Goal: Task Accomplishment & Management: Use online tool/utility

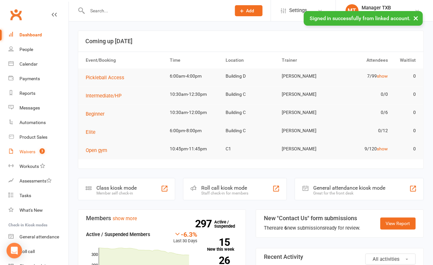
click at [29, 152] on div "Waivers" at bounding box center [27, 151] width 16 height 5
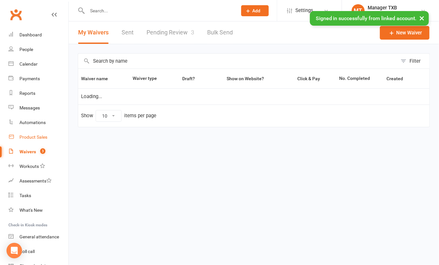
select select "100"
click at [169, 25] on link "Pending Review 3" at bounding box center [171, 32] width 48 height 22
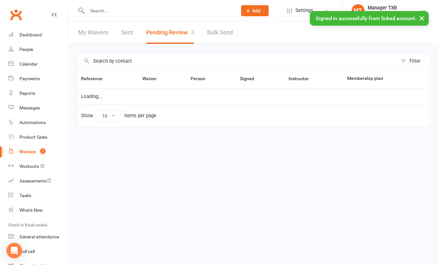
select select "25"
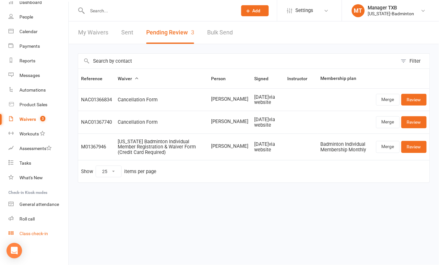
scroll to position [33, 0]
click at [36, 234] on div "Class check-in" at bounding box center [33, 232] width 29 height 5
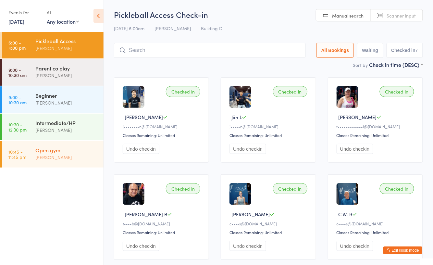
click at [56, 158] on div "[PERSON_NAME]" at bounding box center [66, 156] width 63 height 7
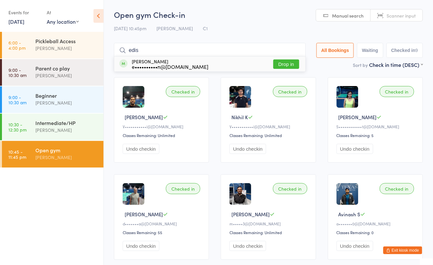
type input "edis"
click at [277, 61] on button "Drop in" at bounding box center [286, 63] width 26 height 9
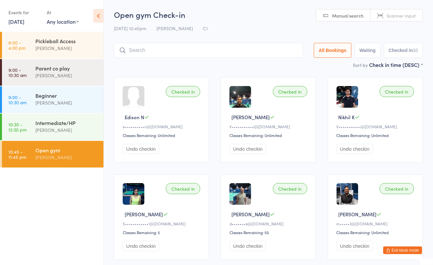
click at [48, 160] on div "[PERSON_NAME]" at bounding box center [66, 156] width 63 height 7
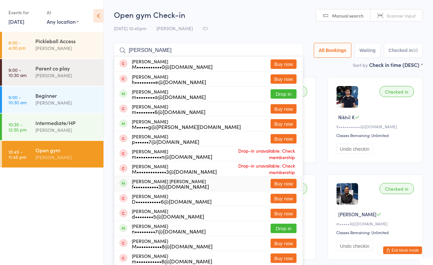
type input "maritess"
click at [58, 150] on div "Open gym" at bounding box center [66, 149] width 63 height 7
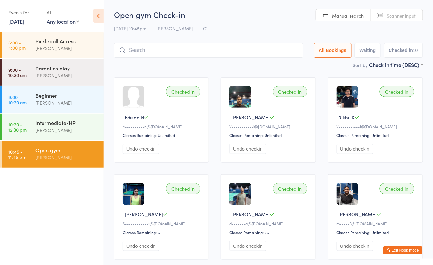
click at [390, 248] on icon "button" at bounding box center [388, 250] width 4 height 4
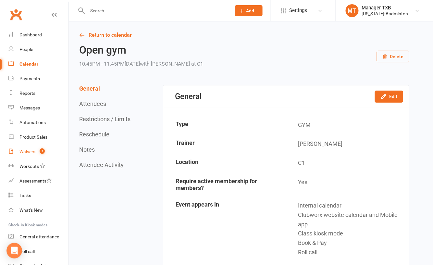
click at [37, 150] on count-badge "3" at bounding box center [40, 151] width 8 height 5
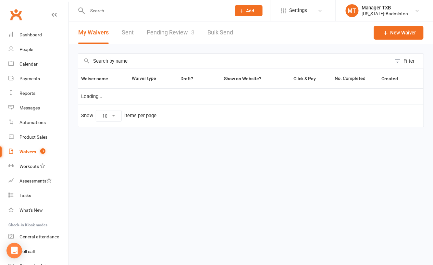
select select "100"
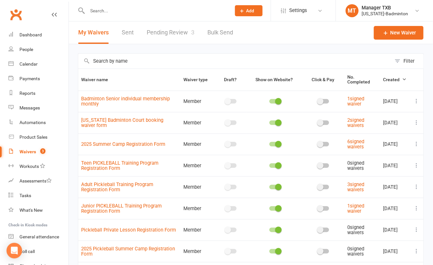
click at [167, 34] on link "Pending Review 3" at bounding box center [171, 32] width 48 height 22
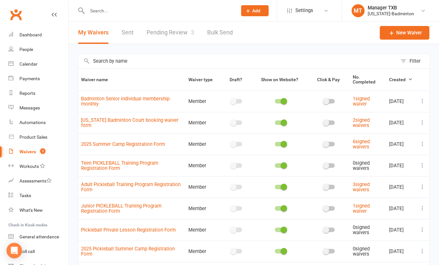
select select "25"
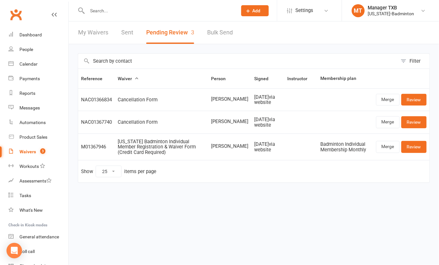
click at [128, 9] on input "text" at bounding box center [159, 10] width 148 height 9
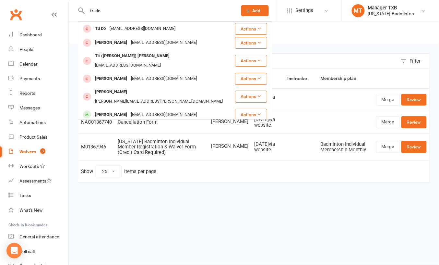
type input "tri do"
drag, startPoint x: 209, startPoint y: 6, endPoint x: -2, endPoint y: 40, distance: 213.8
click at [0, 40] on html "tri do Tu Do Evando1357@gmail.com Actions Trang Doan trangdoan1004@gmail.com Ac…" at bounding box center [219, 105] width 439 height 210
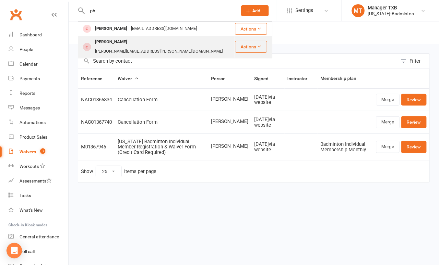
type input "p"
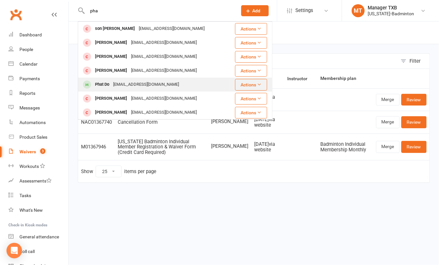
type input "pha"
click at [117, 84] on div "CAOPHAT.1998@GMAIL.COM" at bounding box center [146, 84] width 70 height 9
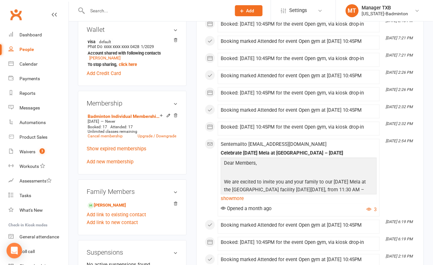
scroll to position [216, 0]
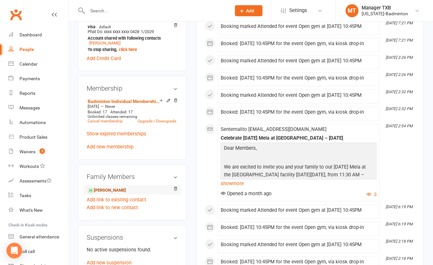
click at [102, 194] on link "[PERSON_NAME]" at bounding box center [107, 190] width 38 height 7
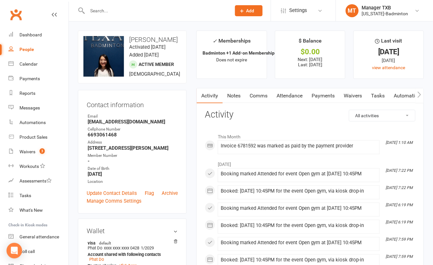
click at [126, 8] on input "text" at bounding box center [155, 10] width 141 height 9
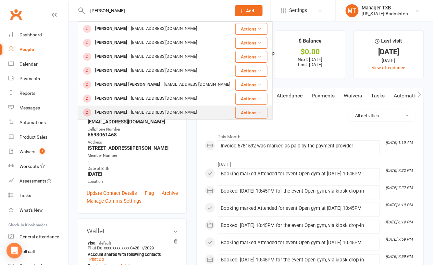
type input "hoang"
click at [138, 108] on div "CAOPHAT.1998@GMAIL.COM" at bounding box center [164, 112] width 70 height 9
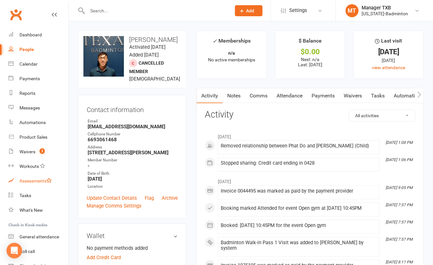
scroll to position [33, 0]
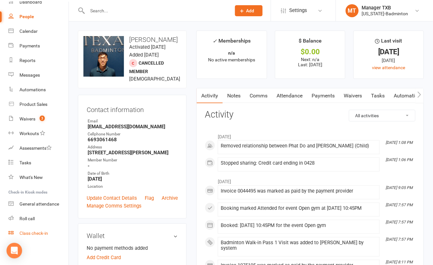
click at [36, 235] on div "Class check-in" at bounding box center [33, 232] width 29 height 5
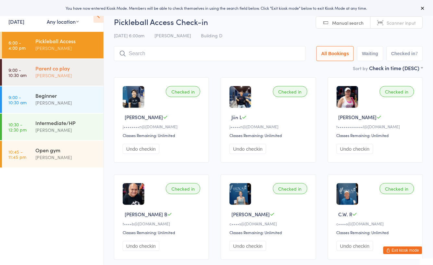
click at [74, 63] on div "Parent co play [PERSON_NAME]" at bounding box center [69, 72] width 68 height 26
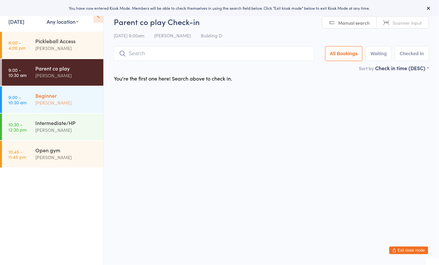
click at [76, 97] on div "Beginner" at bounding box center [66, 95] width 63 height 7
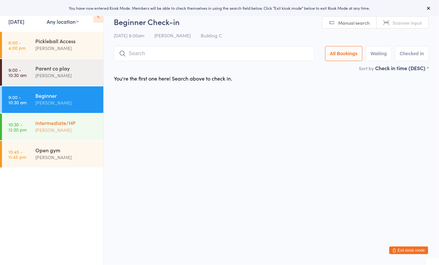
click at [88, 130] on div "[PERSON_NAME]" at bounding box center [66, 129] width 63 height 7
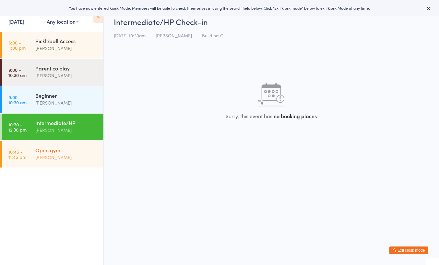
click at [78, 157] on div "[PERSON_NAME]" at bounding box center [66, 156] width 63 height 7
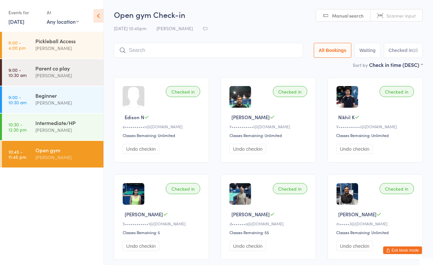
click at [407, 251] on button "Exit kiosk mode" at bounding box center [402, 250] width 39 height 8
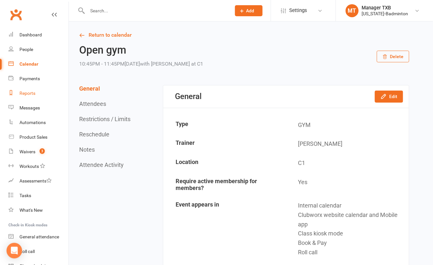
click at [32, 98] on link "Reports" at bounding box center [38, 93] width 60 height 15
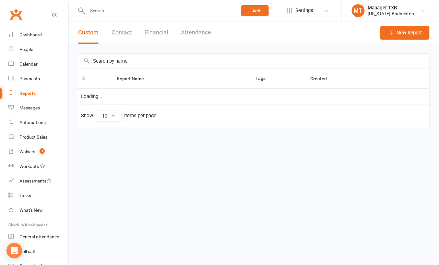
select select "100"
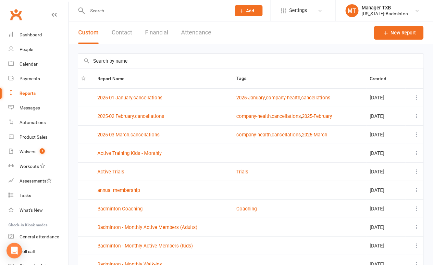
click at [150, 38] on button "Financial" at bounding box center [156, 32] width 23 height 22
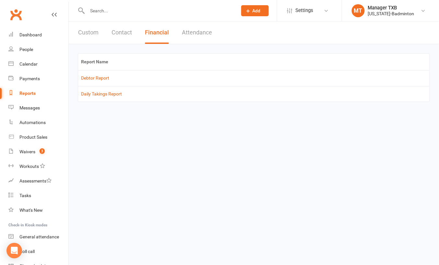
click at [120, 33] on button "Contact" at bounding box center [122, 32] width 20 height 22
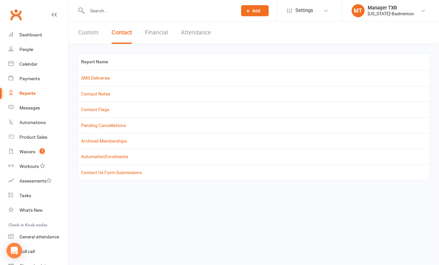
click at [181, 32] on button "Attendance" at bounding box center [196, 32] width 30 height 22
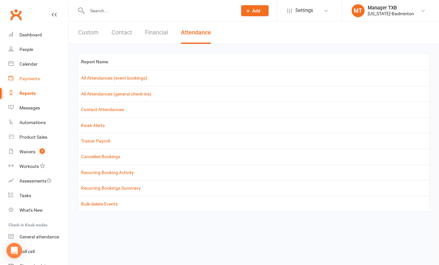
click at [33, 75] on link "Payments" at bounding box center [38, 78] width 60 height 15
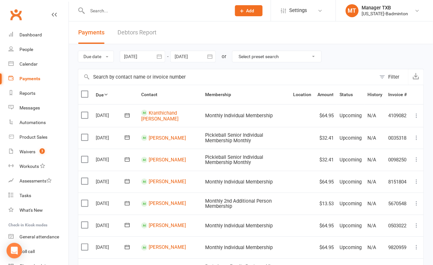
click at [130, 31] on link "Debtors Report" at bounding box center [136, 32] width 39 height 22
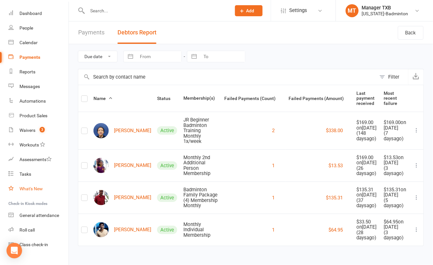
scroll to position [33, 0]
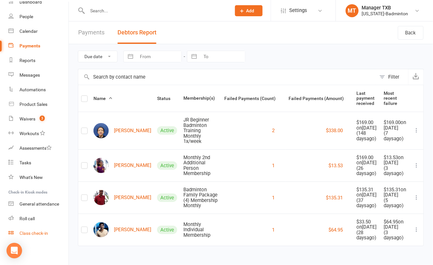
click at [31, 234] on div "Class check-in" at bounding box center [33, 232] width 29 height 5
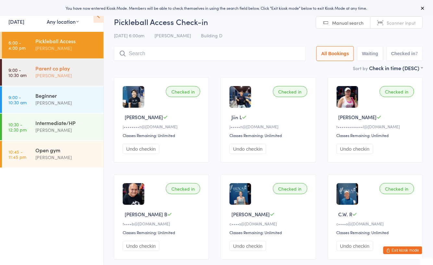
click at [65, 72] on div "Ayu Gary Luna" at bounding box center [66, 75] width 63 height 7
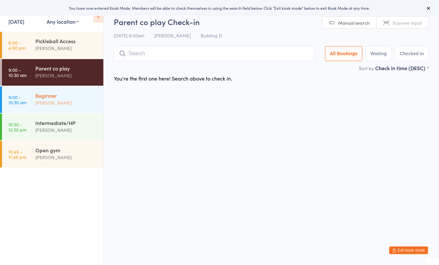
click at [68, 92] on div "Beginner" at bounding box center [66, 95] width 63 height 7
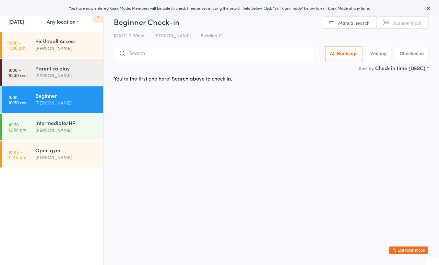
click at [70, 140] on li "10:30 - 12:30 pm Intermediate/HP Ayu Gary Luna" at bounding box center [51, 127] width 103 height 27
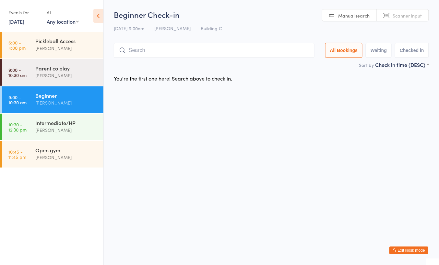
click at [392, 249] on button "Exit kiosk mode" at bounding box center [409, 250] width 39 height 8
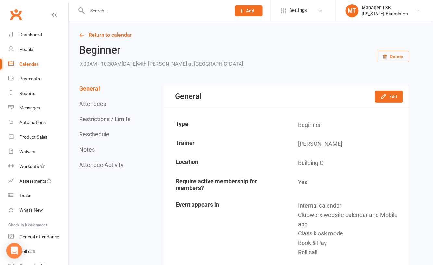
click at [120, 10] on input "text" at bounding box center [155, 10] width 141 height 9
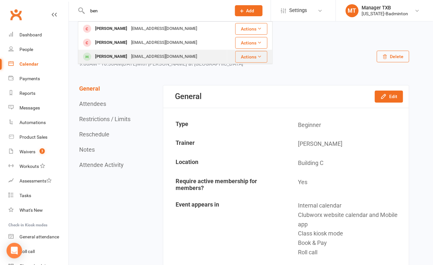
type input "ben"
click at [131, 55] on div "[EMAIL_ADDRESS][DOMAIN_NAME]" at bounding box center [164, 56] width 70 height 9
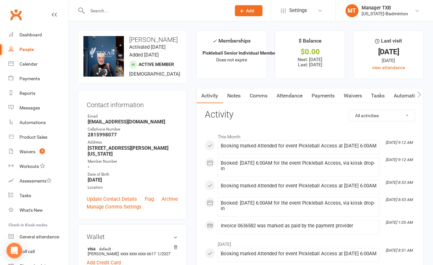
click at [102, 12] on input "text" at bounding box center [155, 10] width 141 height 9
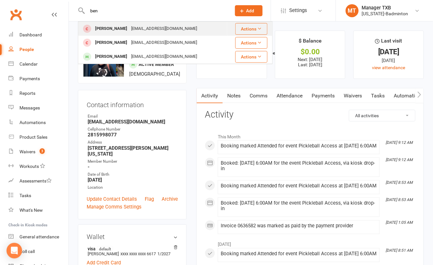
type input "ben"
click at [123, 30] on div "[PERSON_NAME]" at bounding box center [111, 28] width 36 height 9
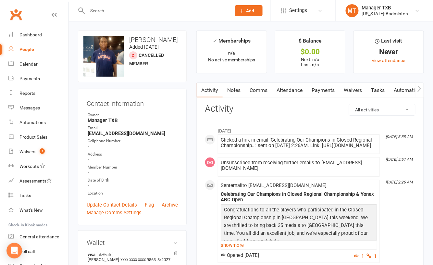
click at [125, 12] on input "text" at bounding box center [155, 10] width 141 height 9
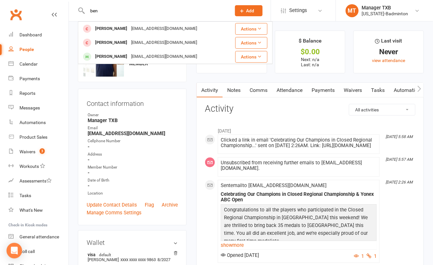
type input "ben"
click at [116, 41] on div "[PERSON_NAME]" at bounding box center [111, 42] width 36 height 9
